Goal: Information Seeking & Learning: Compare options

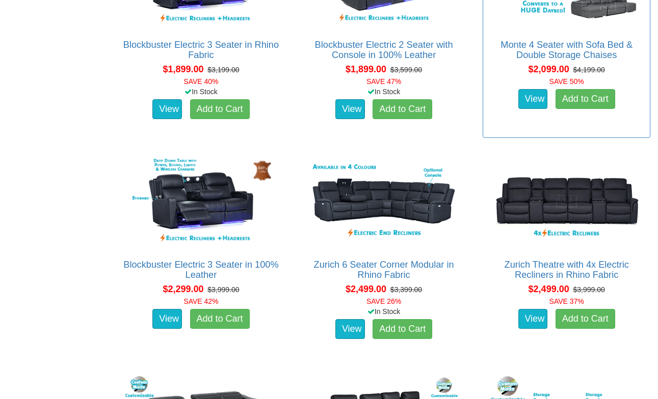
scroll to position [992, 0]
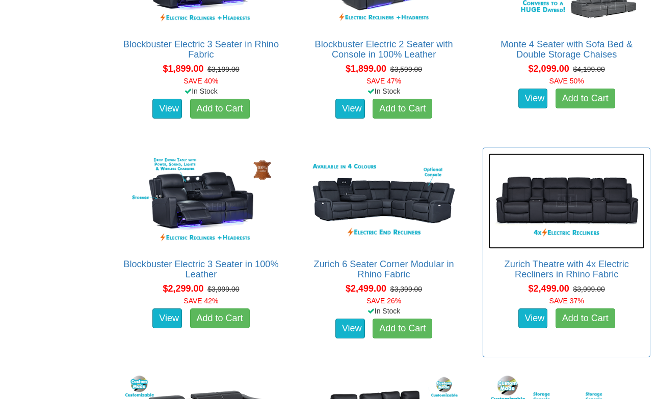
click at [557, 204] on img at bounding box center [566, 201] width 156 height 96
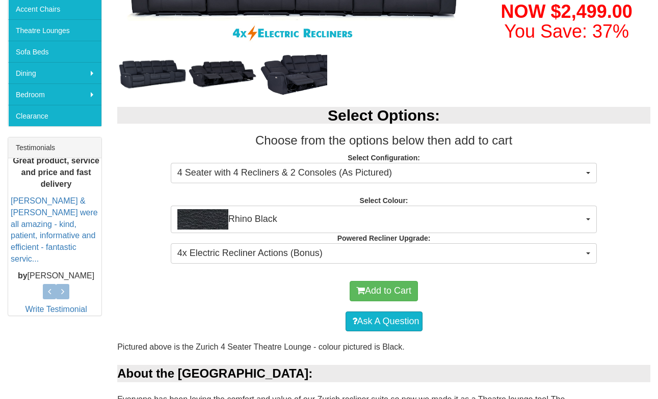
scroll to position [310, 0]
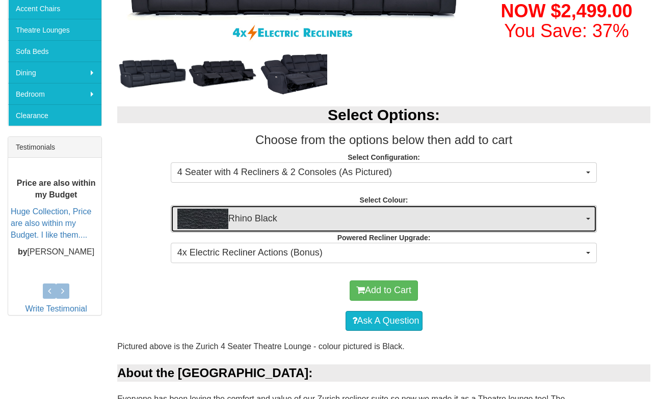
click at [359, 221] on span "Rhino Black" at bounding box center [380, 219] width 406 height 20
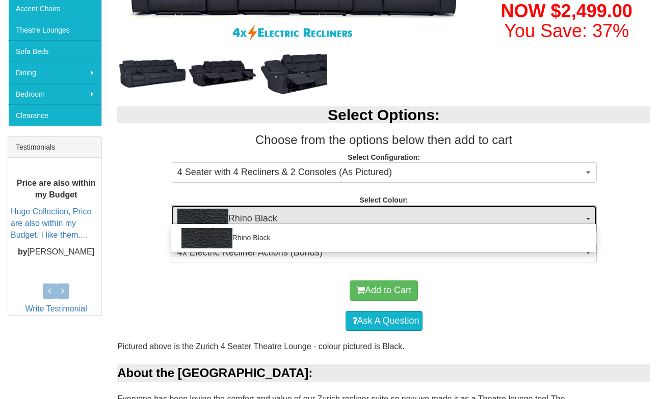
click at [360, 213] on span "Rhino Black" at bounding box center [380, 219] width 406 height 20
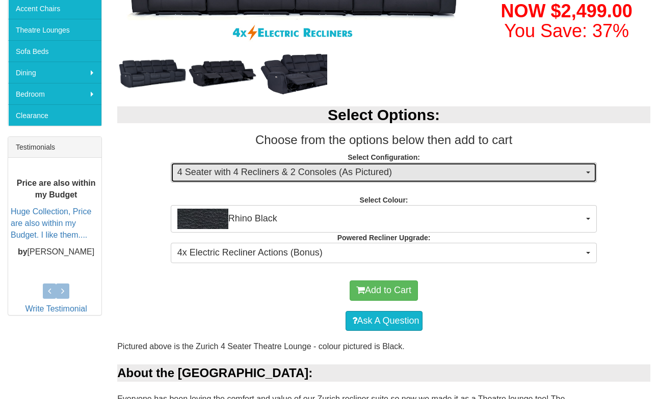
click at [372, 176] on span "4 Seater with 4 Recliners & 2 Consoles (As Pictured)" at bounding box center [380, 172] width 406 height 13
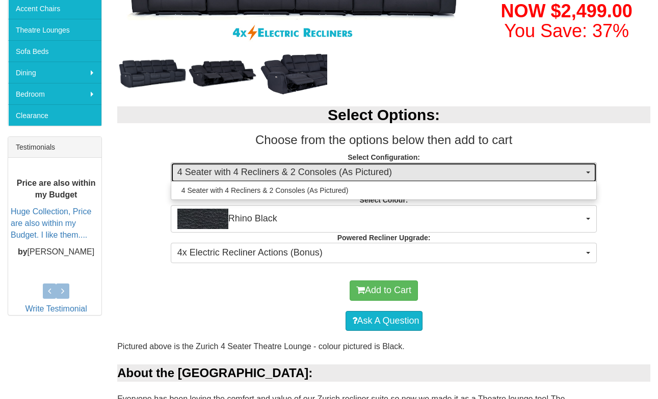
click at [372, 176] on span "4 Seater with 4 Recliners & 2 Consoles (As Pictured)" at bounding box center [380, 172] width 406 height 13
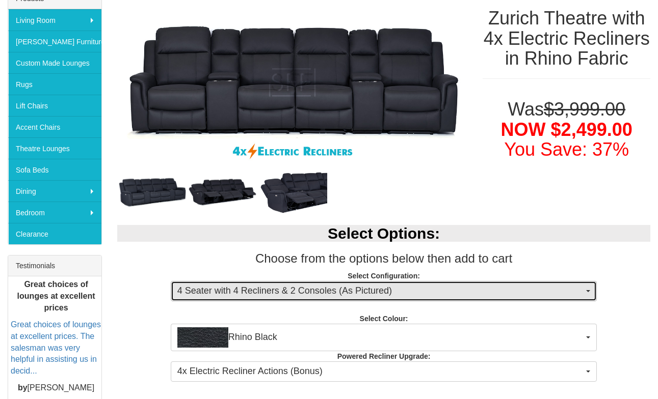
scroll to position [197, 0]
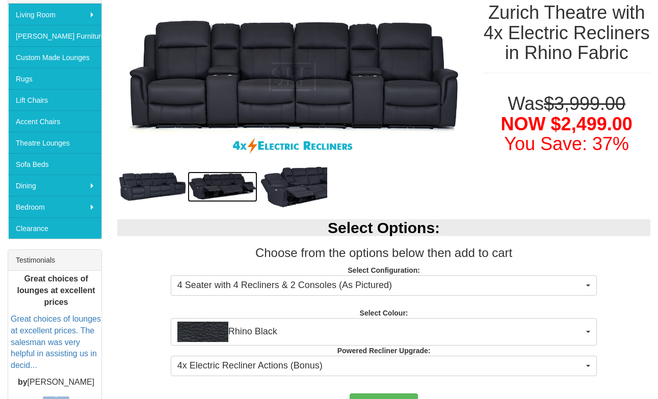
click at [212, 180] on img at bounding box center [222, 187] width 70 height 31
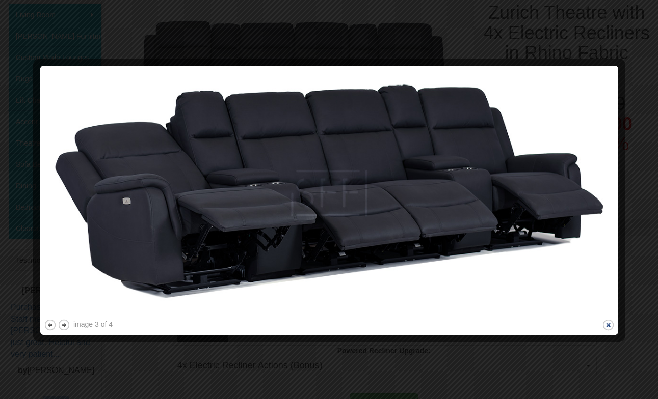
click at [607, 319] on button "close" at bounding box center [608, 325] width 13 height 13
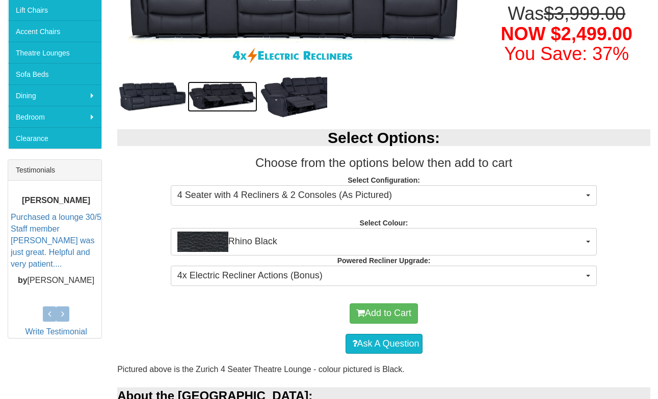
scroll to position [293, 0]
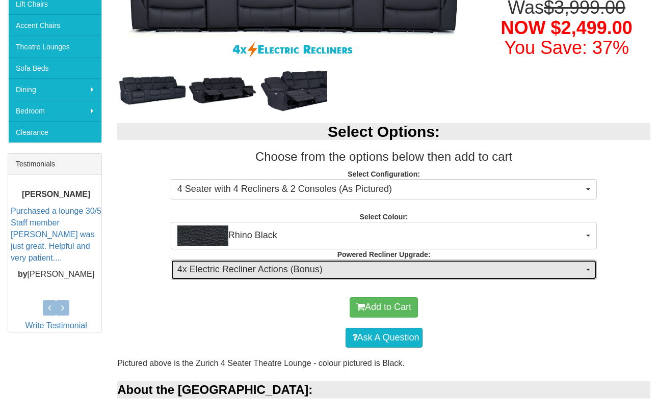
click at [487, 267] on span "4x Electric Recliner Actions (Bonus)" at bounding box center [380, 269] width 406 height 13
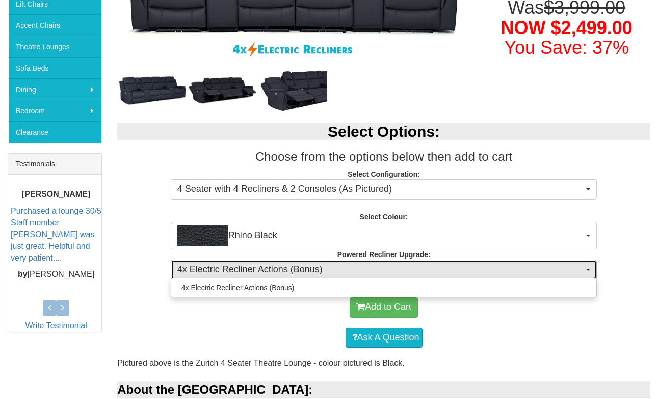
click at [487, 267] on span "4x Electric Recliner Actions (Bonus)" at bounding box center [380, 269] width 406 height 13
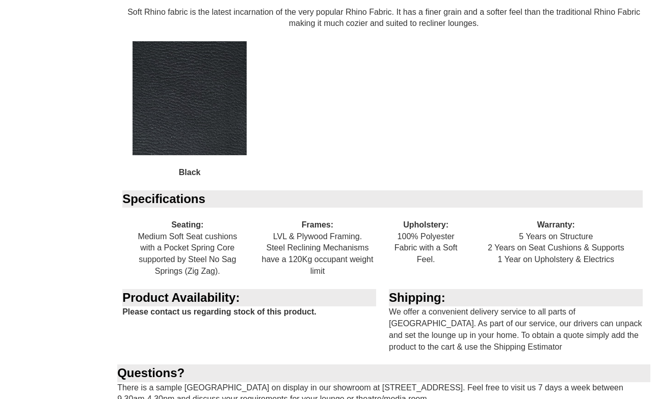
scroll to position [1002, 0]
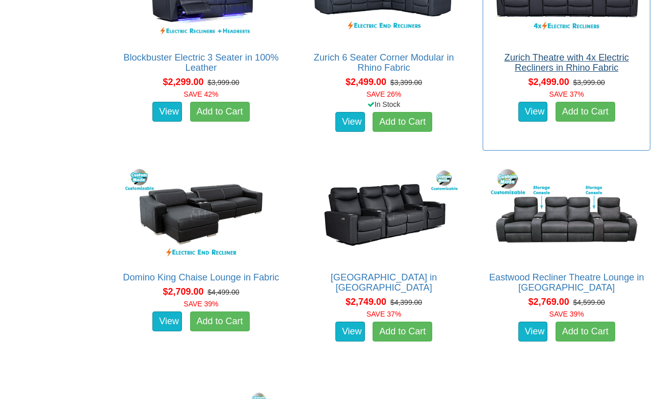
scroll to position [1200, 0]
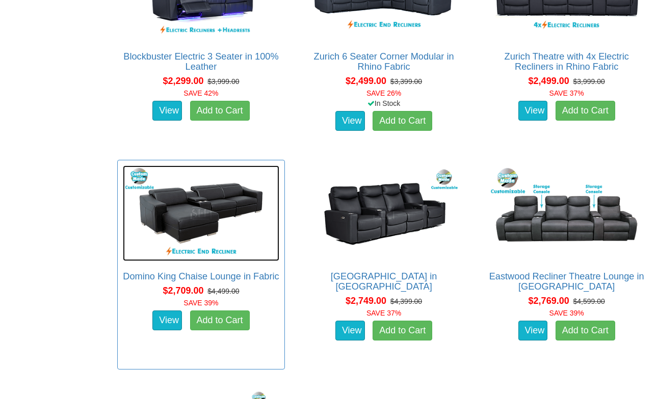
click at [200, 212] on img at bounding box center [201, 214] width 156 height 96
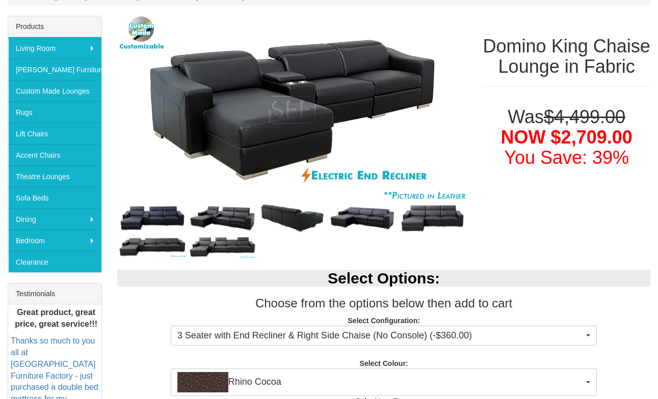
scroll to position [174, 0]
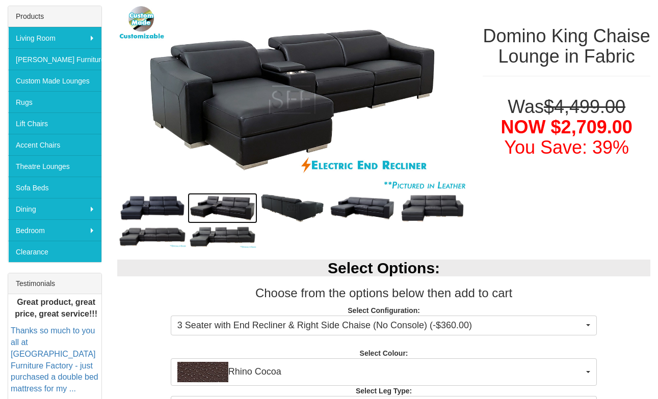
click at [222, 203] on img at bounding box center [222, 208] width 70 height 31
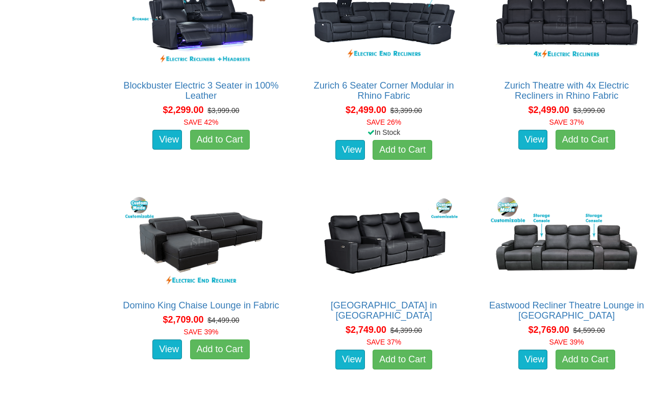
scroll to position [1165, 0]
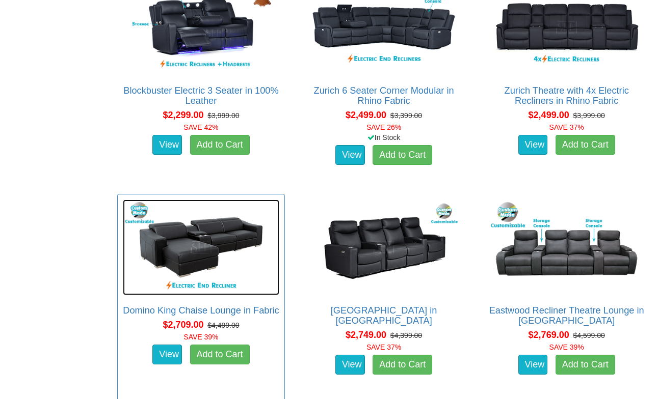
click at [207, 237] on img at bounding box center [201, 248] width 156 height 96
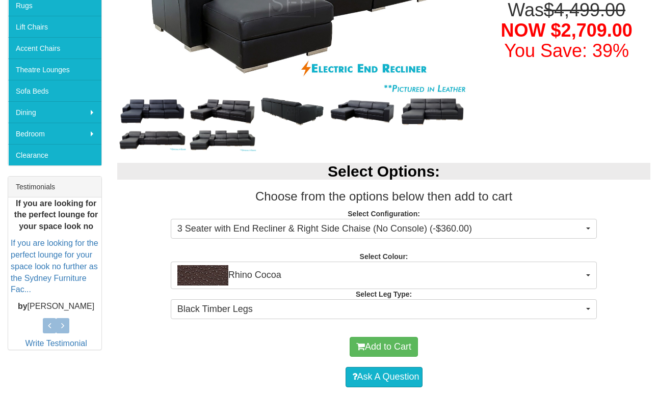
scroll to position [273, 0]
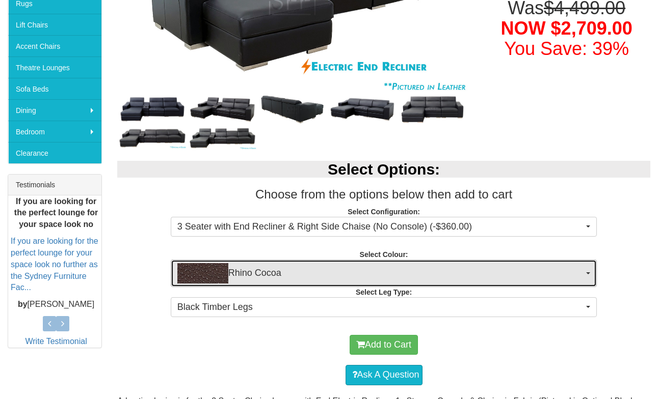
click at [347, 268] on span "Rhino Cocoa" at bounding box center [380, 273] width 406 height 20
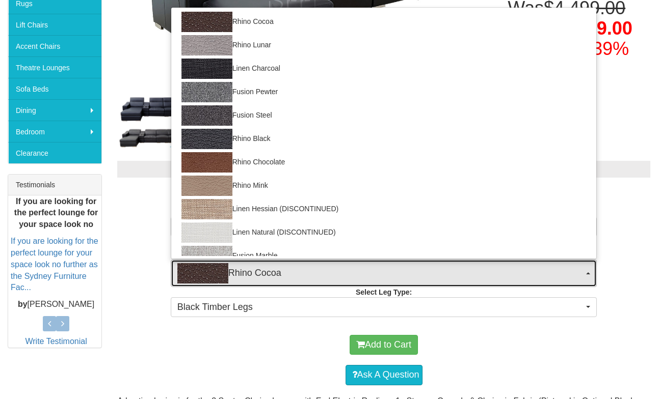
click at [347, 268] on span "Rhino Cocoa" at bounding box center [380, 273] width 406 height 20
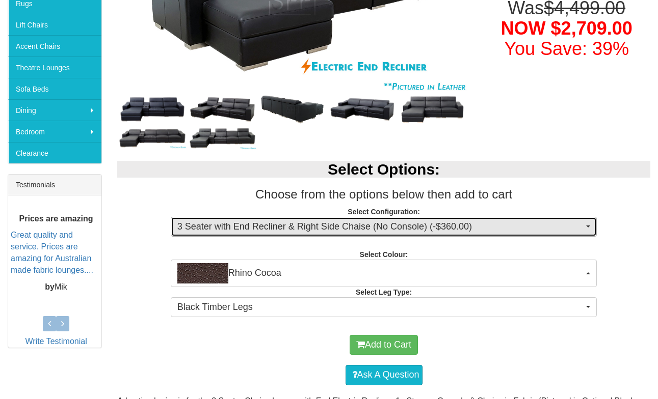
click at [358, 234] on button "3 Seater with End Recliner & Right Side Chaise (No Console) (-$360.00)" at bounding box center [384, 227] width 426 height 20
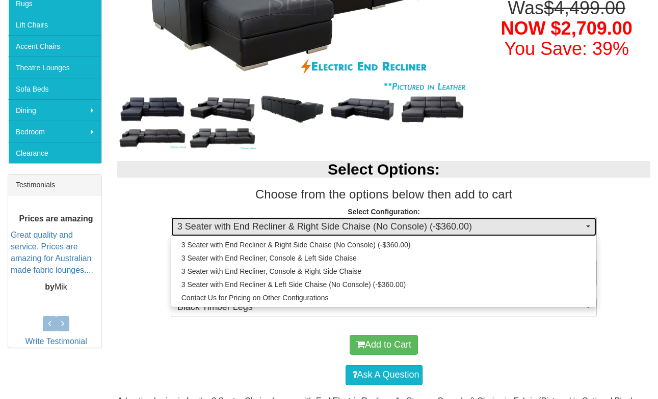
click at [358, 233] on button "3 Seater with End Recliner & Right Side Chaise (No Console) (-$360.00)" at bounding box center [384, 227] width 426 height 20
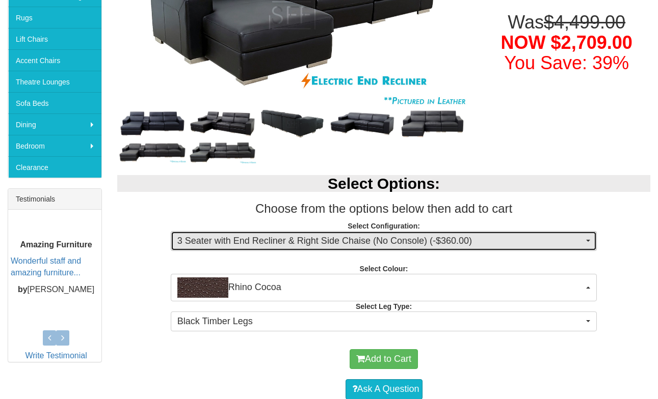
scroll to position [262, 0]
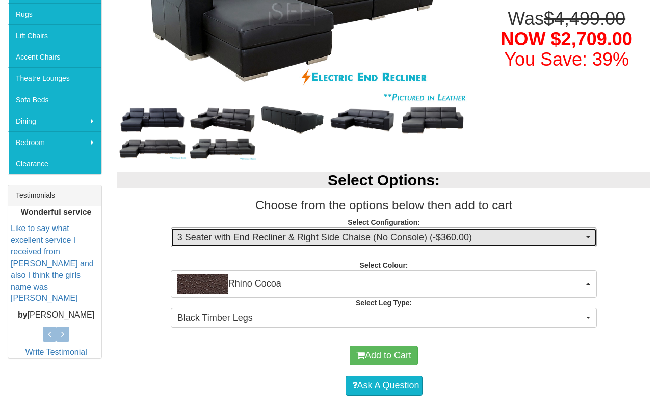
click at [410, 233] on span "3 Seater with End Recliner & Right Side Chaise (No Console) (-$360.00)" at bounding box center [380, 237] width 406 height 13
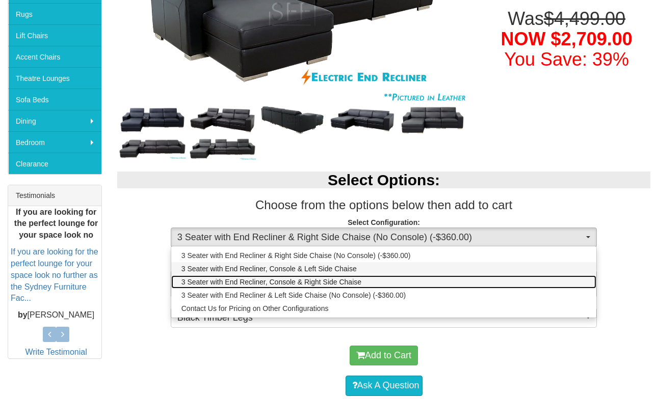
drag, startPoint x: 376, startPoint y: 280, endPoint x: 379, endPoint y: 275, distance: 5.9
click at [379, 275] on ul "3 Seater with End Recliner & Right Side Chaise (No Console) (-$360.00) 3 Seater…" at bounding box center [383, 282] width 425 height 66
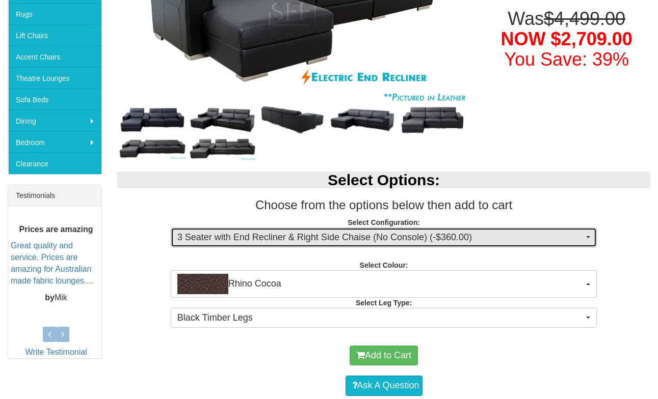
click at [398, 244] on button "3 Seater with End Recliner & Right Side Chaise (No Console) (-$360.00)" at bounding box center [384, 238] width 426 height 20
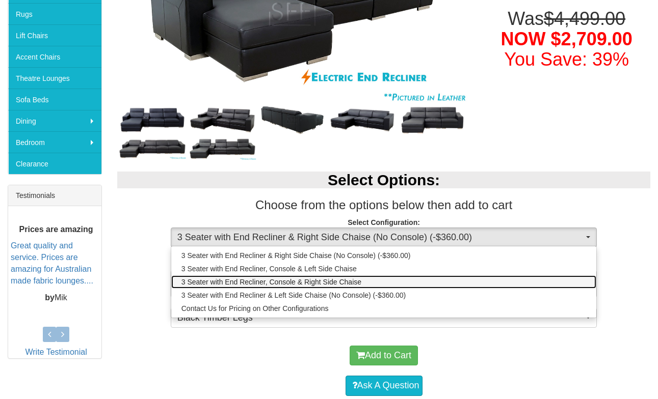
click at [380, 279] on link "3 Seater with End Recliner, Console & Right Side Chaise" at bounding box center [383, 282] width 425 height 13
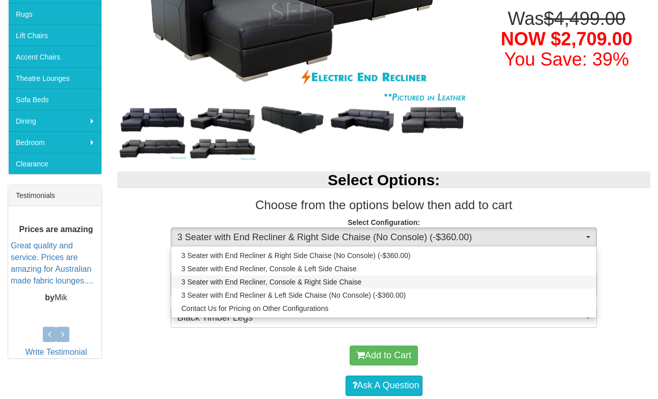
select select "1341"
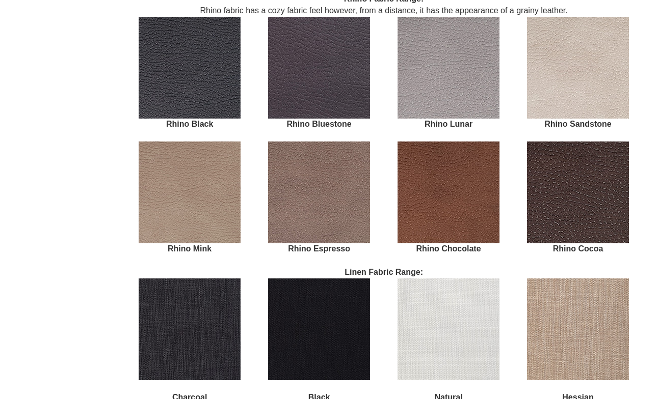
scroll to position [1539, 0]
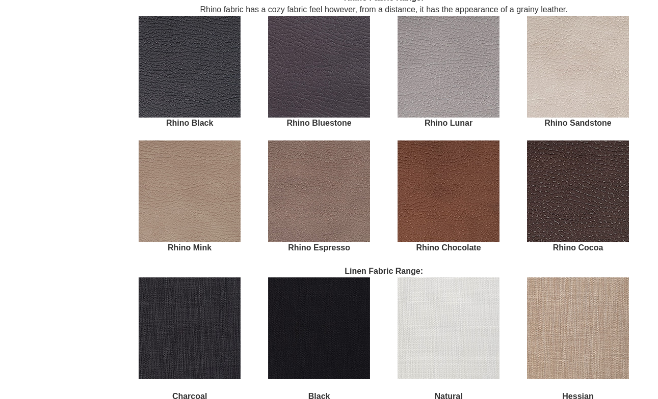
click at [446, 180] on img at bounding box center [448, 192] width 102 height 102
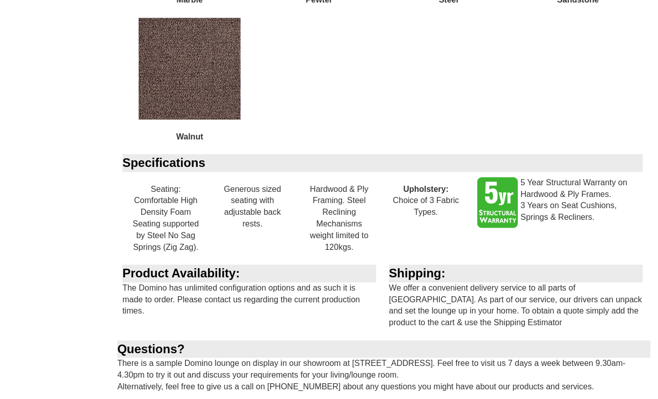
scroll to position [2093, 0]
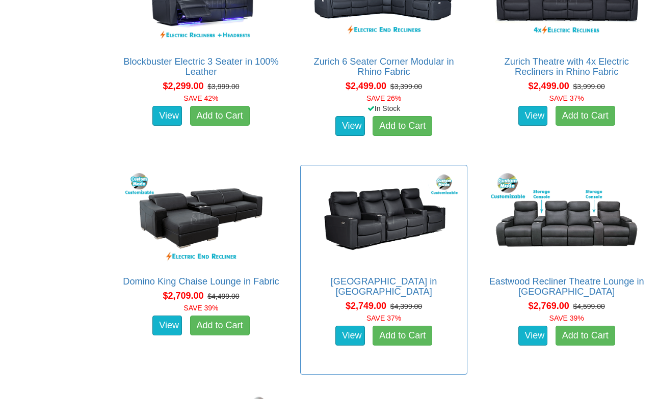
scroll to position [1197, 0]
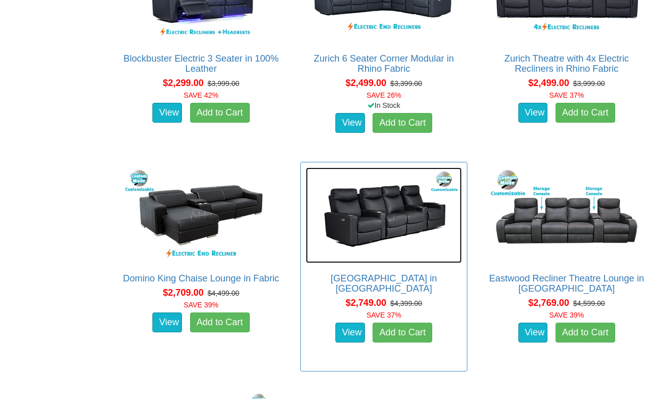
click at [393, 221] on img at bounding box center [384, 216] width 156 height 96
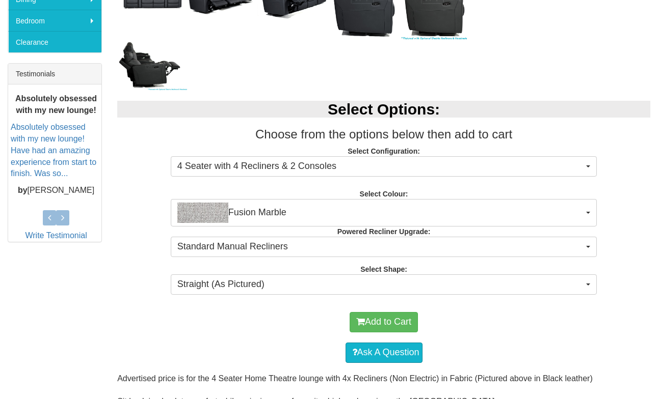
scroll to position [391, 0]
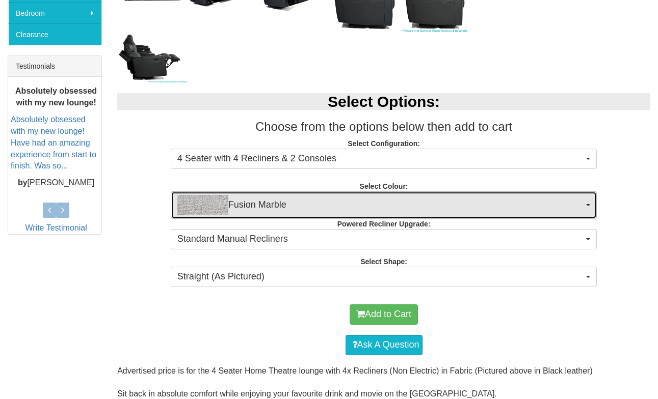
click at [330, 201] on span "Fusion Marble" at bounding box center [380, 205] width 406 height 20
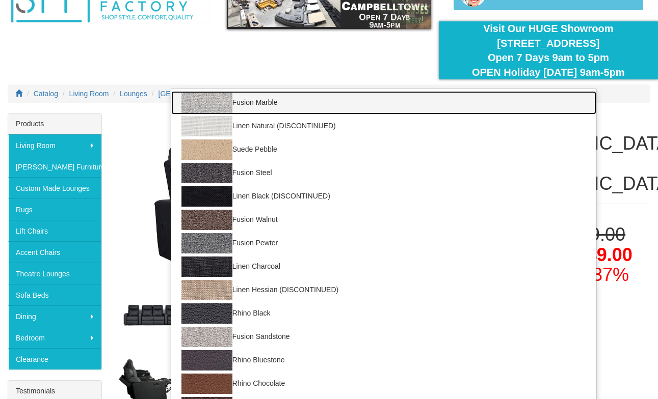
scroll to position [0, 0]
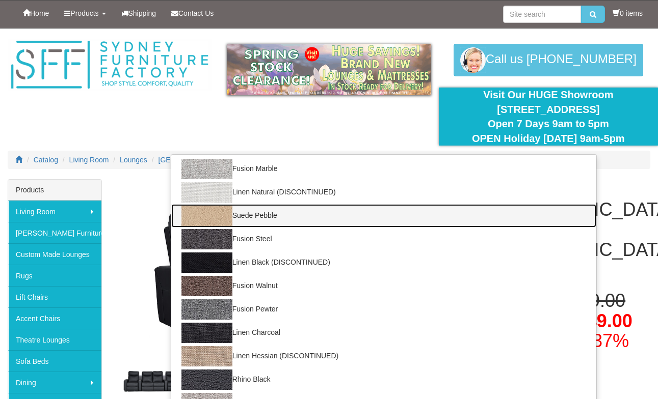
click at [308, 205] on link "Suede Pebble" at bounding box center [383, 215] width 425 height 23
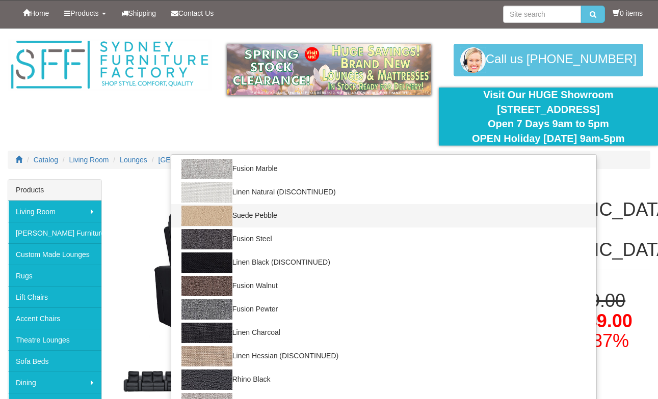
select select "1437"
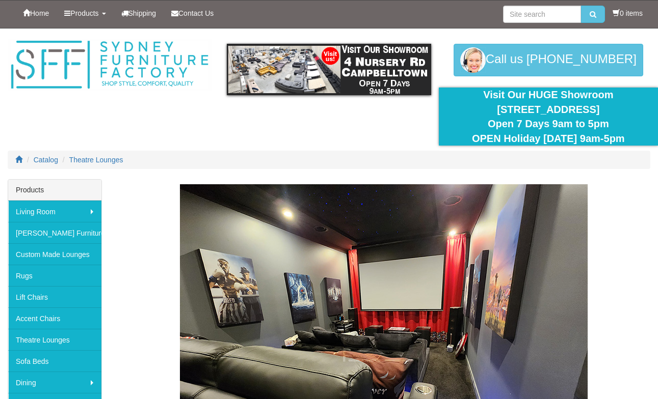
scroll to position [1197, 0]
